Goal: Use online tool/utility

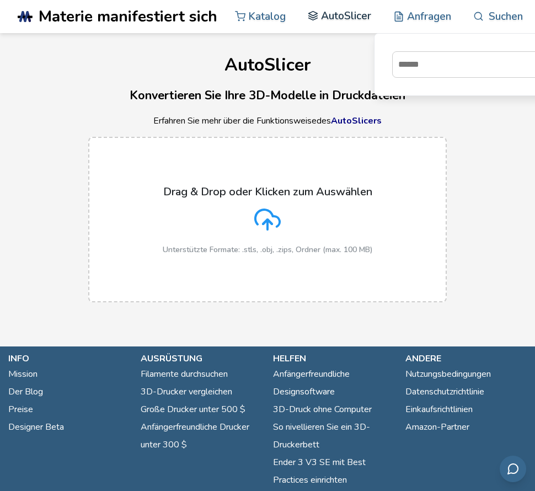
click at [356, 17] on font "AutoSlicer" at bounding box center [346, 16] width 50 height 14
click at [423, 12] on font "Anfragen" at bounding box center [429, 16] width 44 height 14
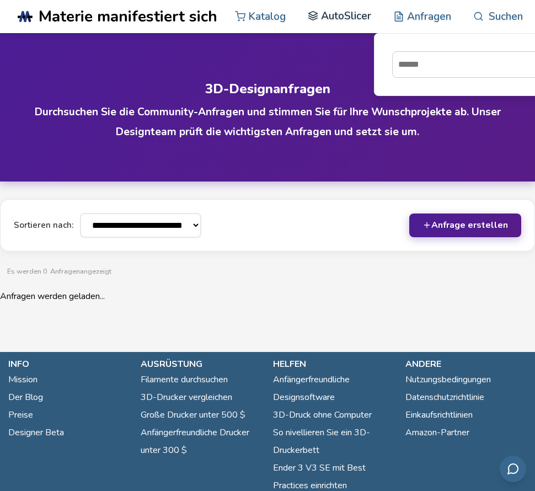
click at [357, 19] on font "AutoSlicer" at bounding box center [346, 16] width 50 height 14
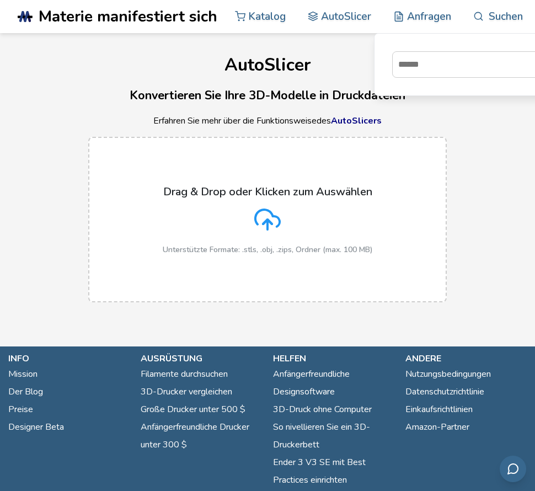
drag, startPoint x: 260, startPoint y: 219, endPoint x: 238, endPoint y: 219, distance: 22.1
click at [238, 219] on div "Drag & Drop oder Klicken zum Auswählen Unterstützte Formate: .stls, .obj, .zips…" at bounding box center [268, 219] width 210 height 69
click at [0, 0] on input "Drag & Drop oder Klicken zum Auswählen Unterstützte Formate: .stls, .obj, .zips…" at bounding box center [0, 0] width 0 height 0
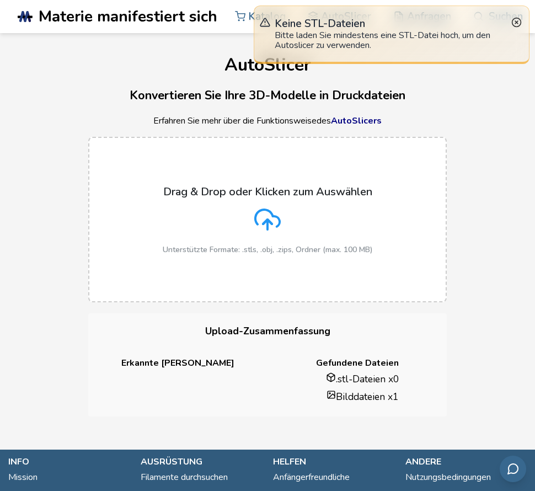
click at [516, 19] on icon at bounding box center [516, 22] width 10 height 10
